Goal: Transaction & Acquisition: Purchase product/service

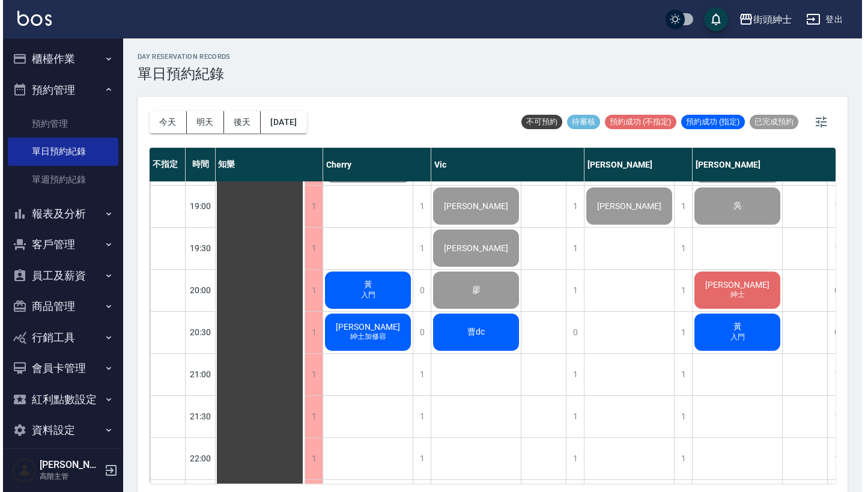
scroll to position [856, 1]
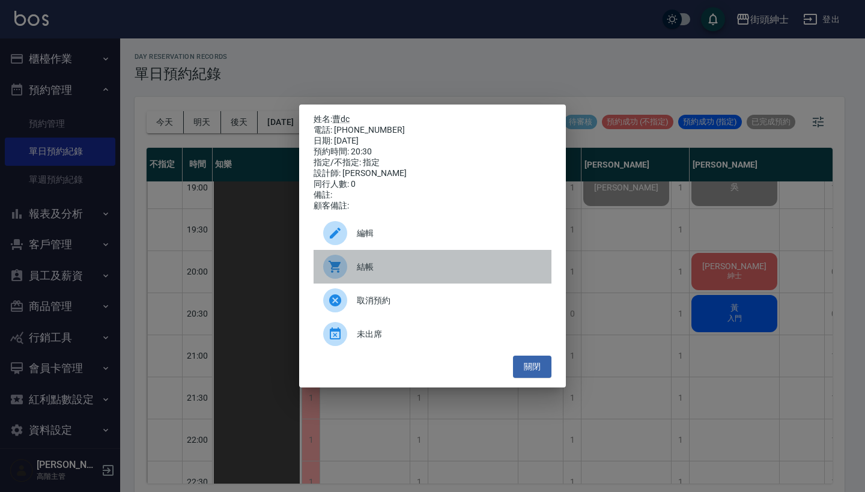
click at [429, 273] on span "結帳" at bounding box center [449, 267] width 185 height 13
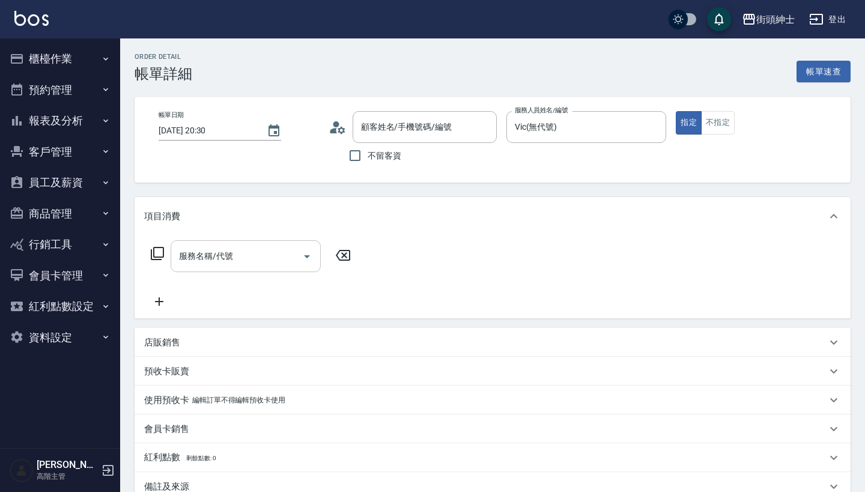
type input "曹dc/+6584881373/null"
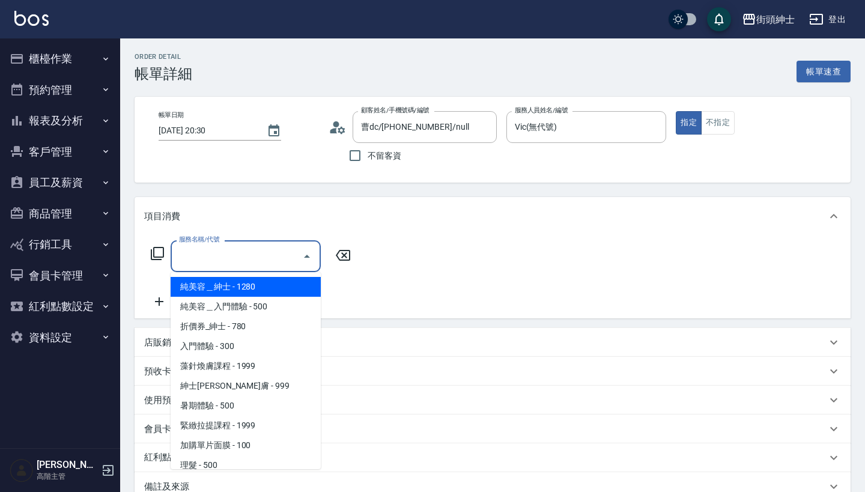
click at [257, 251] on input "服務名稱/代號" at bounding box center [236, 256] width 121 height 21
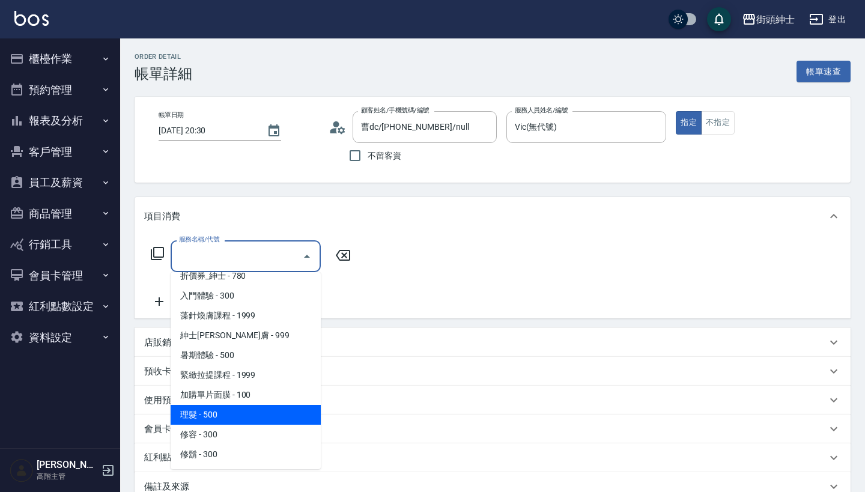
scroll to position [50, 0]
click at [248, 420] on span "理髮 - 500" at bounding box center [246, 415] width 150 height 20
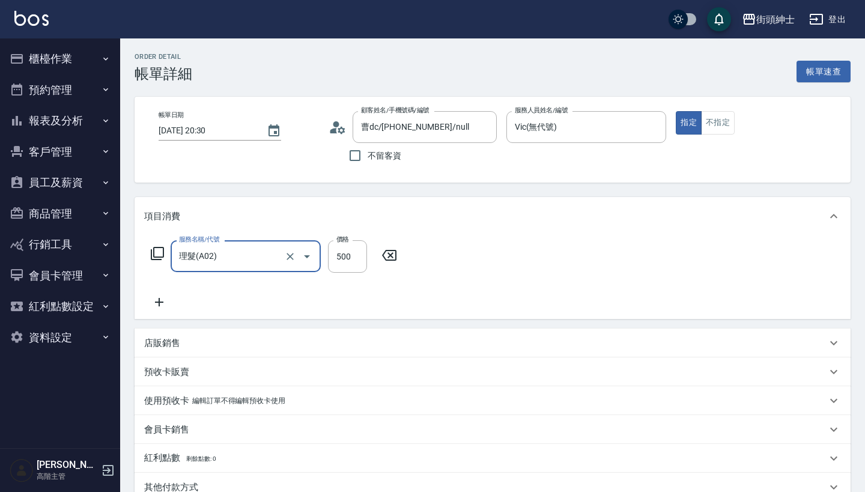
type input "理髮(A02)"
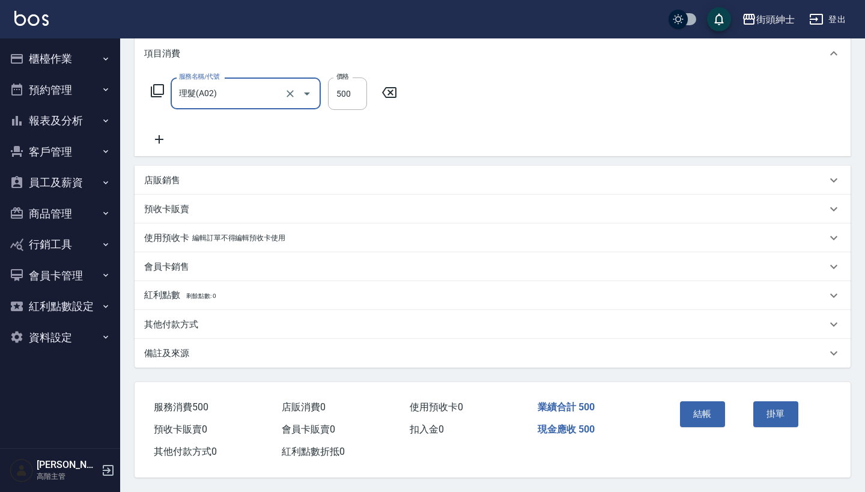
scroll to position [168, 0]
click at [715, 401] on button "結帳" at bounding box center [702, 413] width 45 height 25
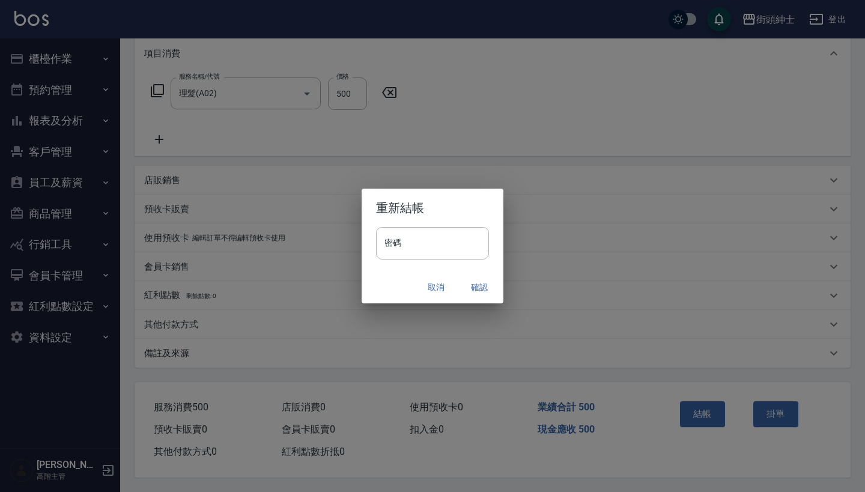
click at [482, 287] on button "確認" at bounding box center [479, 287] width 38 height 22
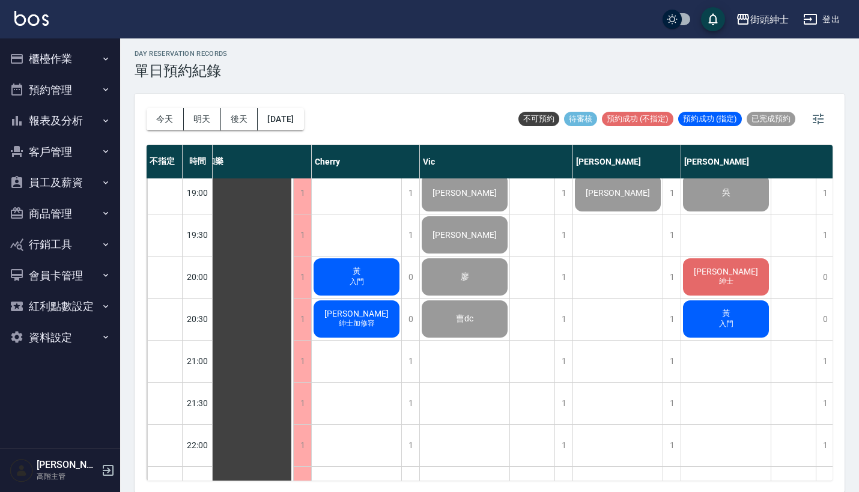
scroll to position [846, 9]
